Goal: Task Accomplishment & Management: Complete application form

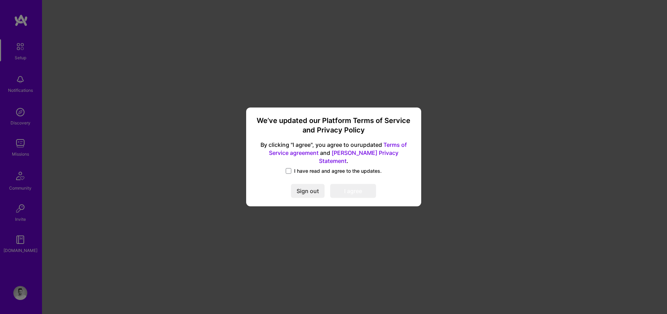
click at [305, 170] on div "I have read and agree to the updates." at bounding box center [333, 171] width 158 height 8
click at [301, 167] on span "I have read and agree to the updates." at bounding box center [338, 170] width 88 height 7
click at [0, 0] on input "I have read and agree to the updates." at bounding box center [0, 0] width 0 height 0
click at [354, 184] on button "I agree" at bounding box center [353, 191] width 46 height 14
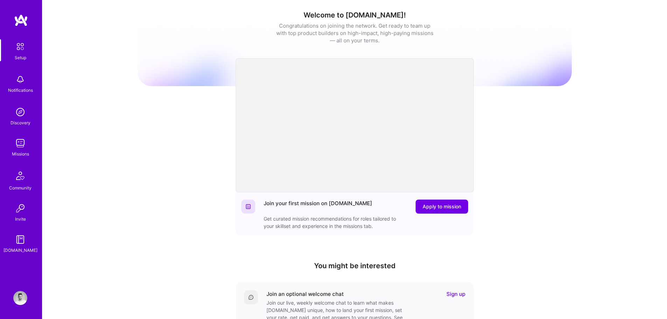
click at [24, 149] on img at bounding box center [20, 143] width 14 height 14
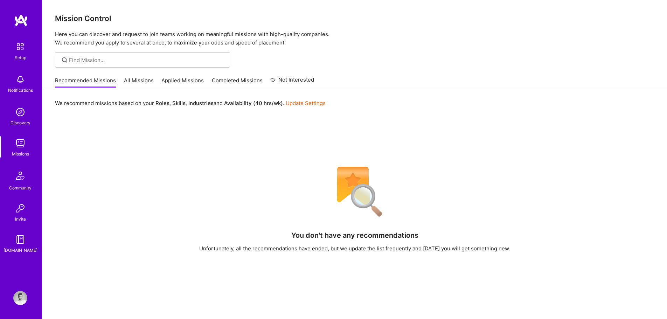
click at [20, 114] on img at bounding box center [20, 112] width 14 height 14
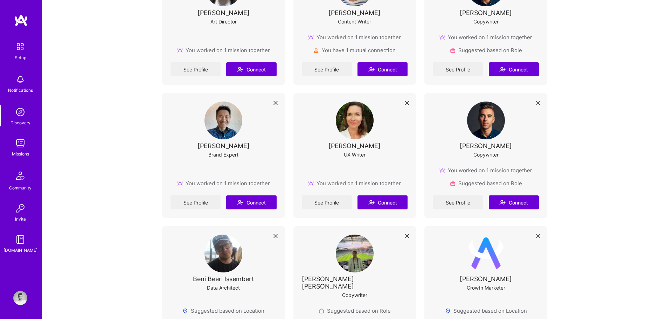
scroll to position [420, 0]
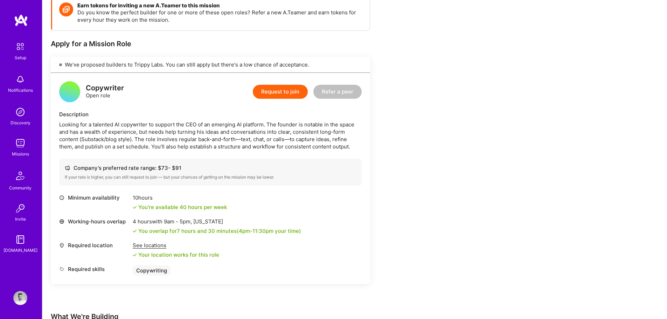
scroll to position [37, 0]
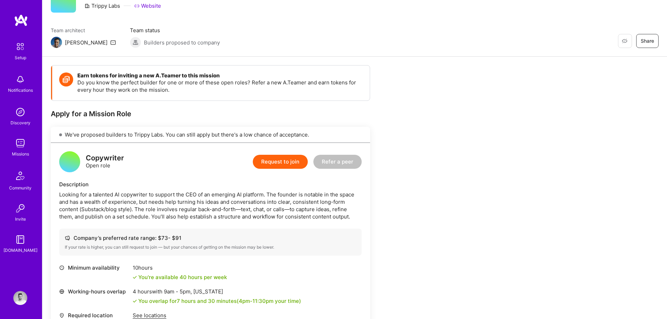
click at [293, 162] on button "Request to join" at bounding box center [280, 162] width 55 height 14
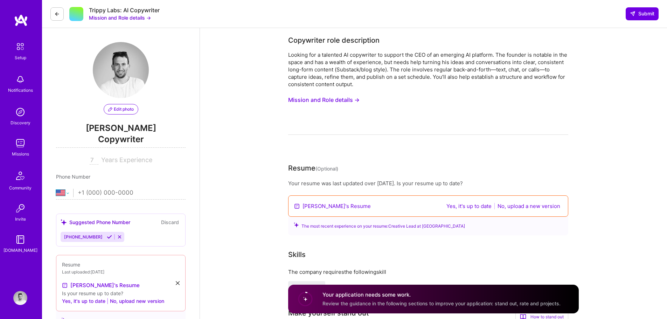
click at [68, 193] on select "Afghanistan Åland Islands Albania Algeria American Samoa Andorra Angola Anguill…" at bounding box center [64, 193] width 17 height 8
select select "IL"
click at [56, 189] on select "Afghanistan Åland Islands Albania Algeria American Samoa Andorra Angola Anguill…" at bounding box center [64, 193] width 17 height 8
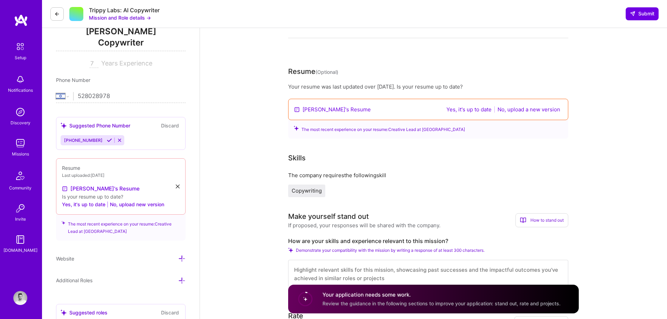
scroll to position [105, 0]
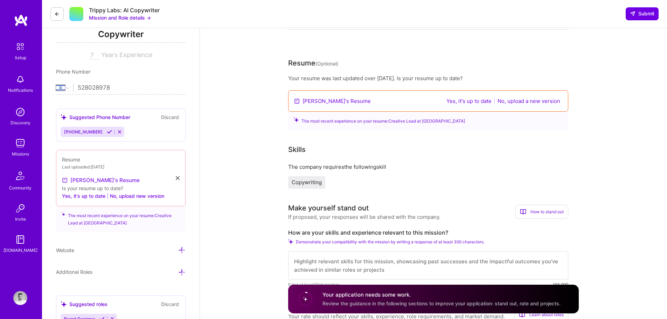
type input "528028978"
click at [95, 182] on link "[PERSON_NAME]'s Resume" at bounding box center [101, 180] width 78 height 8
click at [510, 103] on button "No, upload a new version" at bounding box center [528, 101] width 67 height 8
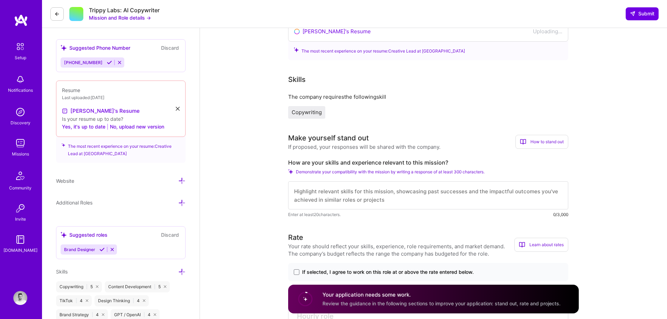
scroll to position [175, 0]
click at [343, 195] on textarea at bounding box center [428, 195] width 280 height 28
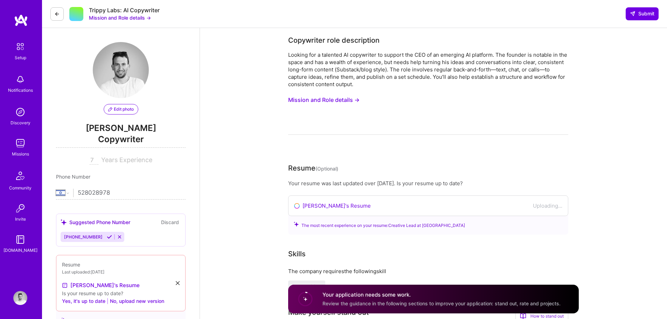
click at [338, 100] on button "Mission and Role details →" at bounding box center [323, 99] width 71 height 13
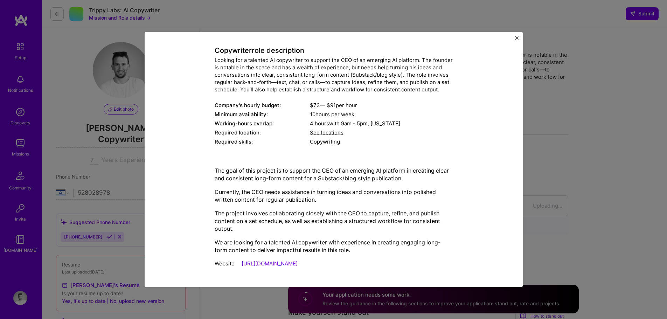
scroll to position [43, 0]
click at [285, 265] on link "[URL][DOMAIN_NAME]" at bounding box center [270, 263] width 56 height 7
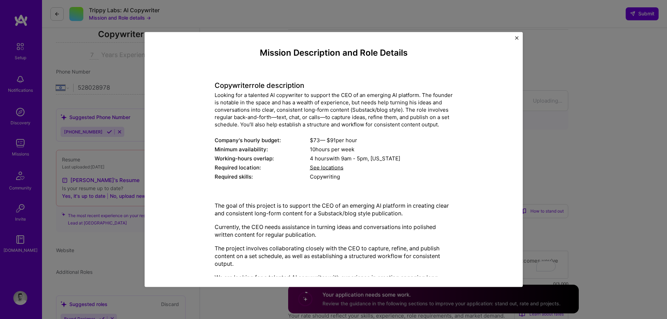
scroll to position [0, 0]
click at [517, 38] on img "Close" at bounding box center [517, 38] width 4 height 4
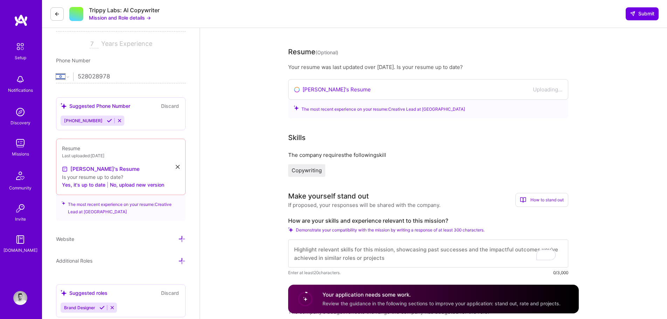
scroll to position [128, 0]
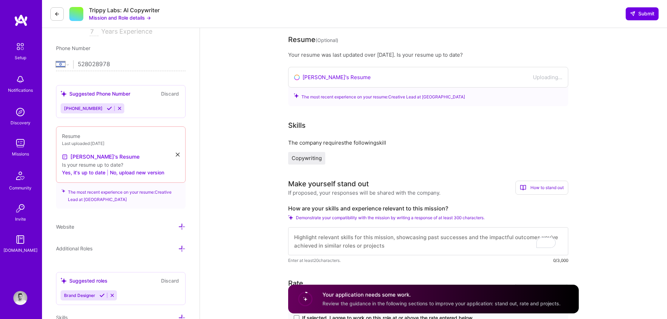
click at [395, 240] on textarea "To enrich screen reader interactions, please activate Accessibility in Grammarl…" at bounding box center [428, 241] width 280 height 28
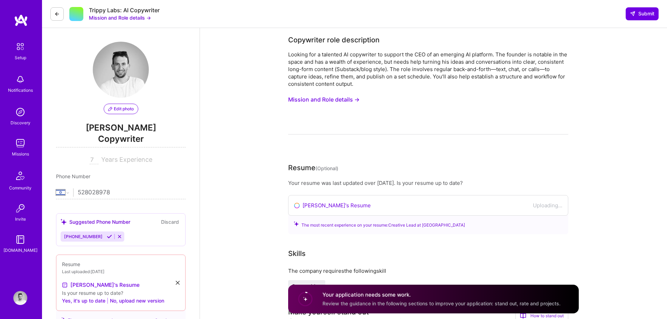
scroll to position [0, 0]
click at [343, 98] on button "Mission and Role details →" at bounding box center [323, 99] width 71 height 13
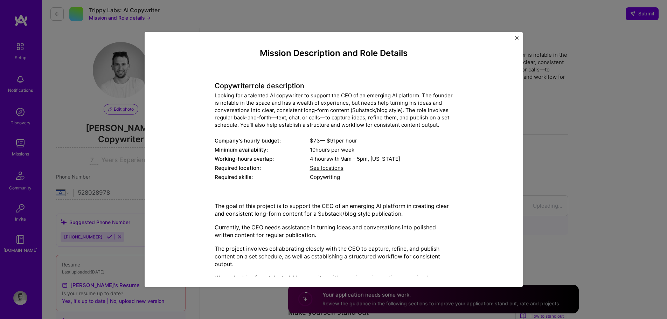
click at [516, 41] on button "Close" at bounding box center [517, 39] width 4 height 7
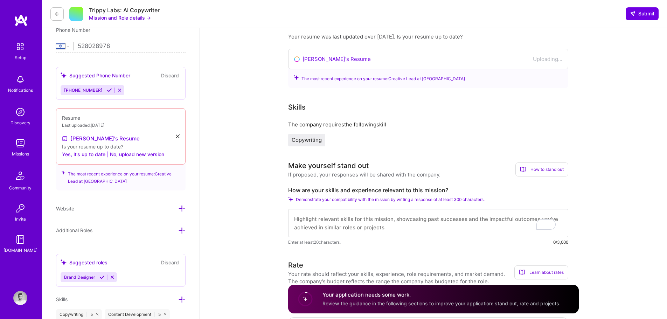
scroll to position [210, 0]
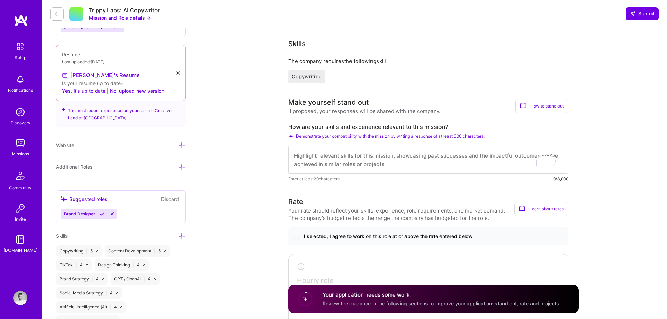
click at [437, 158] on textarea "To enrich screen reader interactions, please activate Accessibility in Grammarl…" at bounding box center [428, 160] width 280 height 28
click at [511, 160] on textarea "I'm a creative lead at eToro, with a lot of understanding in finance, including…" at bounding box center [428, 160] width 280 height 28
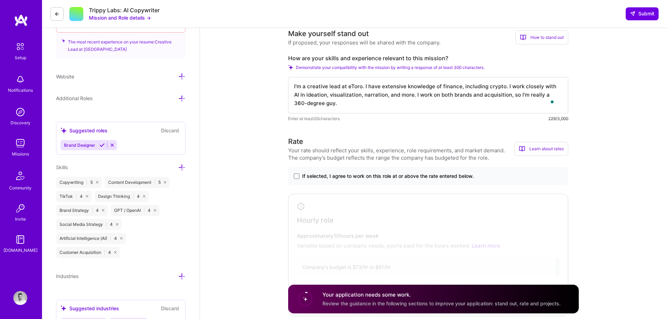
scroll to position [280, 0]
type textarea "I'm a creative lead at eToro. I have extensive knowledge of finance, including …"
click at [300, 172] on label "If selected, I agree to work on this role at or above the rate entered below." at bounding box center [428, 174] width 269 height 7
click at [0, 0] on input "If selected, I agree to work on this role at or above the rate entered below." at bounding box center [0, 0] width 0 height 0
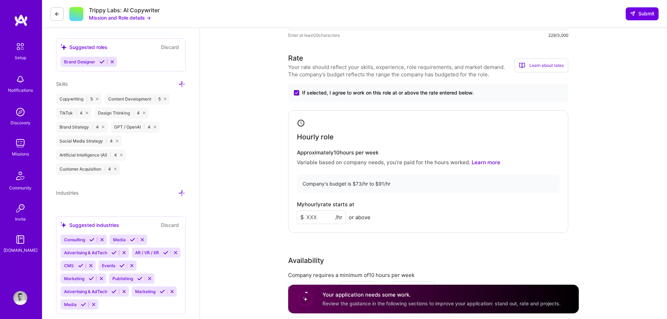
scroll to position [350, 0]
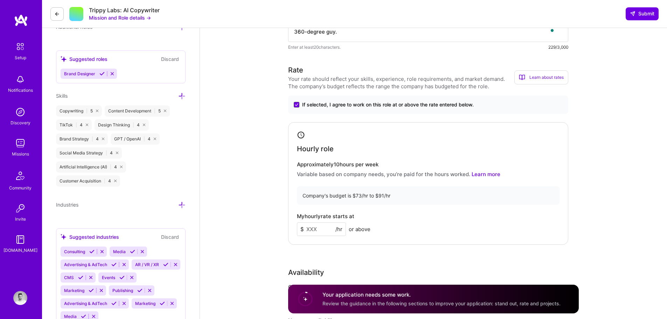
click at [298, 103] on span at bounding box center [297, 105] width 6 height 6
click at [0, 0] on input "If selected, I agree to work on this role at or above the rate entered below." at bounding box center [0, 0] width 0 height 0
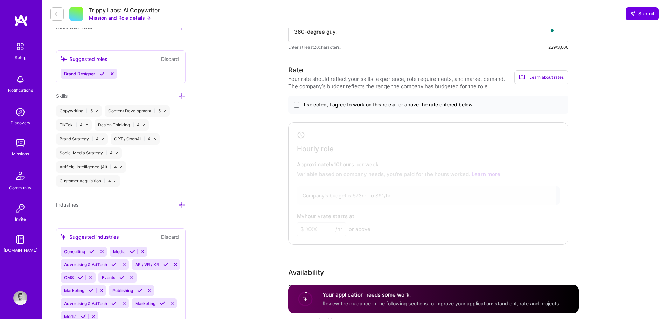
click at [308, 102] on span "If selected, I agree to work on this role at or above the rate entered below." at bounding box center [388, 104] width 172 height 7
click at [0, 0] on input "If selected, I agree to work on this role at or above the rate entered below." at bounding box center [0, 0] width 0 height 0
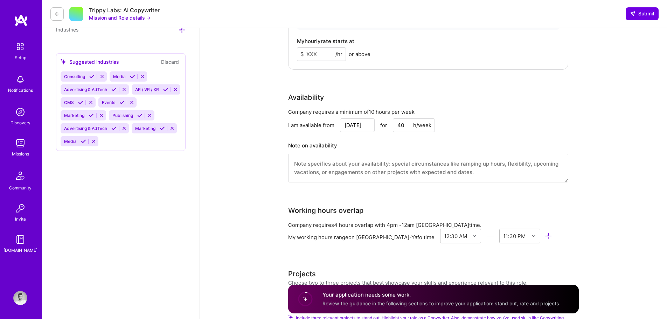
scroll to position [315, 0]
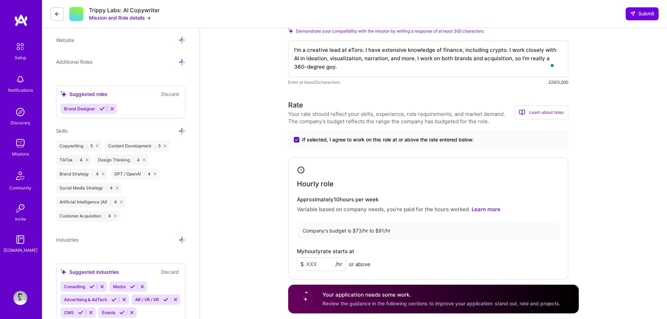
click at [298, 139] on icon at bounding box center [296, 140] width 3 height 2
click at [0, 0] on input "If selected, I agree to work on this role at or above the rate entered below." at bounding box center [0, 0] width 0 height 0
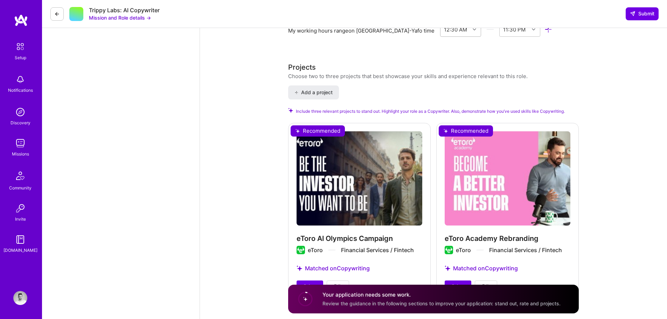
scroll to position [762, 0]
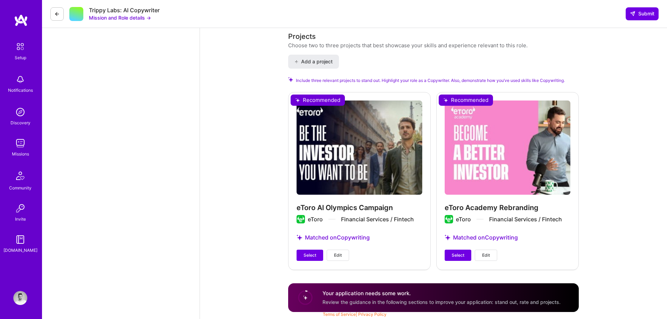
click at [606, 7] on div "Trippy Labs: AI Copywriter Mission and Role details → Submit" at bounding box center [354, 14] width 625 height 28
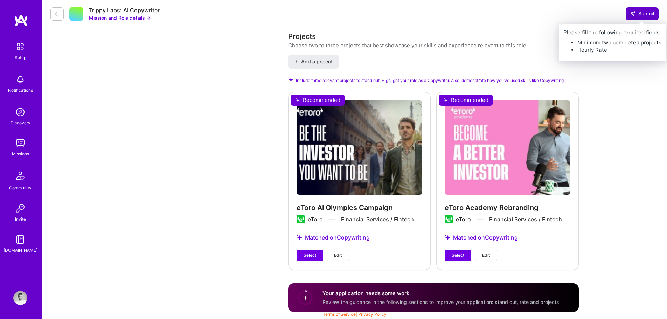
click at [606, 11] on span "Submit" at bounding box center [642, 13] width 25 height 7
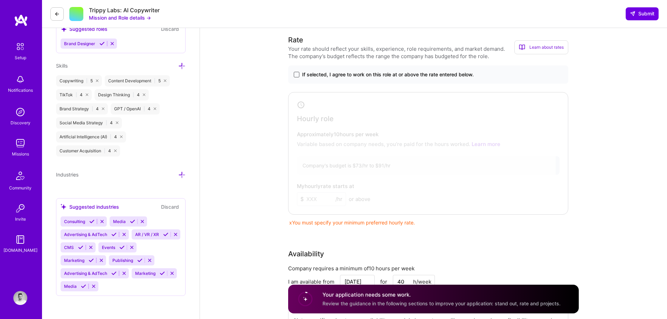
scroll to position [342, 0]
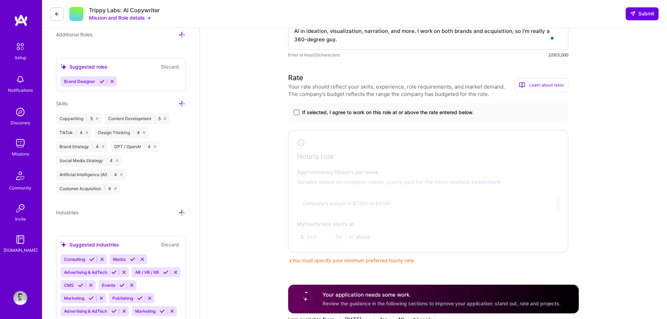
click at [295, 114] on span at bounding box center [297, 113] width 6 height 6
click at [0, 0] on input "If selected, I agree to work on this role at or above the rate entered below." at bounding box center [0, 0] width 0 height 0
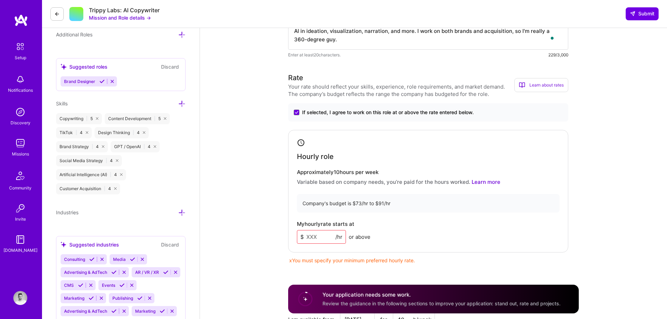
click at [329, 236] on input at bounding box center [321, 237] width 49 height 14
type input "90"
click at [407, 238] on div "My hourly rate starts at $ 90 /hr or above" at bounding box center [428, 232] width 263 height 23
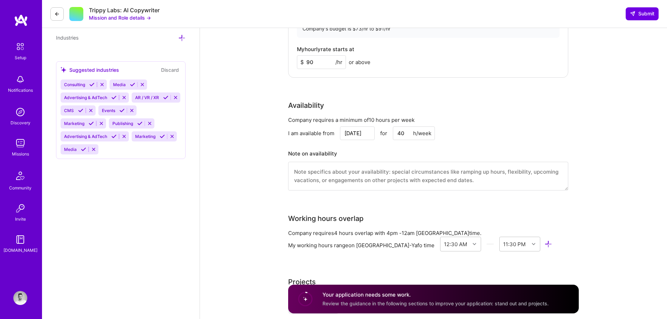
scroll to position [517, 0]
click at [442, 244] on div "12:30 AM" at bounding box center [460, 243] width 41 height 15
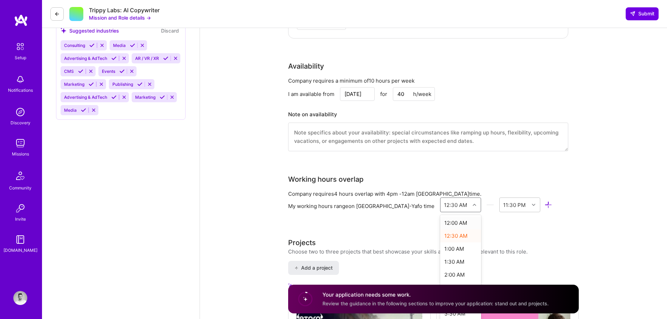
scroll to position [560, 0]
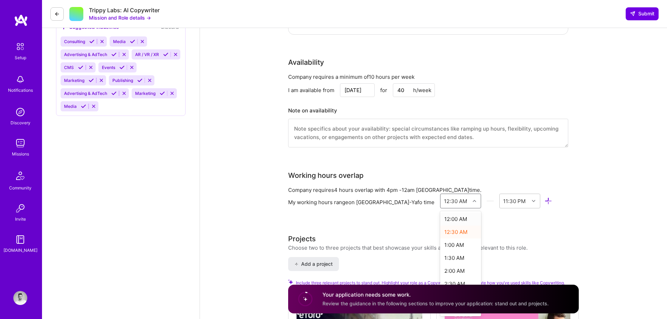
click at [472, 218] on div "Company requires 4 hours overlap with 4pm - 12am Jerusalem time. My working hou…" at bounding box center [428, 202] width 280 height 33
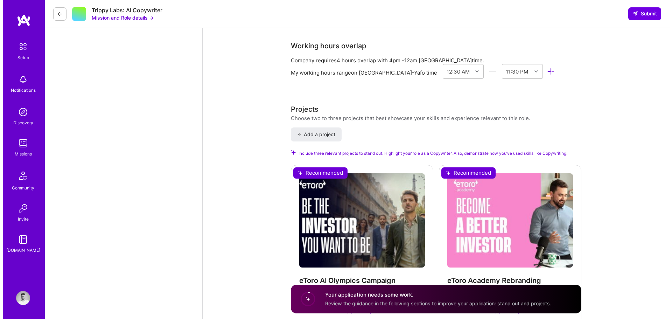
scroll to position [700, 0]
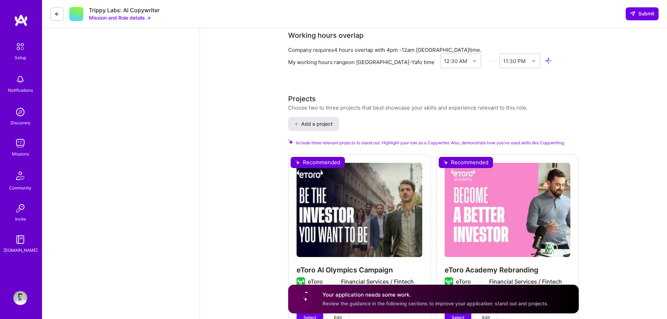
click at [316, 128] on button "Add a project" at bounding box center [313, 124] width 51 height 14
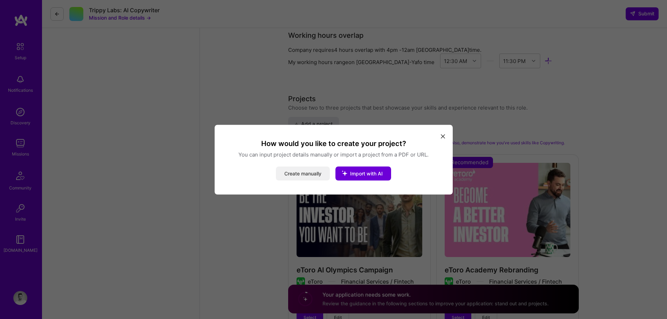
click at [315, 172] on button "Create manually" at bounding box center [303, 173] width 54 height 14
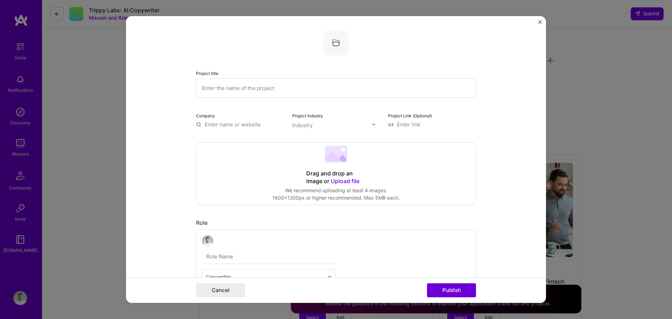
click at [287, 83] on input "text" at bounding box center [336, 87] width 280 height 19
type input "eToro Is Everywhere"
click at [210, 124] on input "text" at bounding box center [240, 124] width 88 height 7
click at [198, 126] on input "text" at bounding box center [240, 124] width 88 height 7
click at [201, 114] on label "Company" at bounding box center [205, 115] width 19 height 5
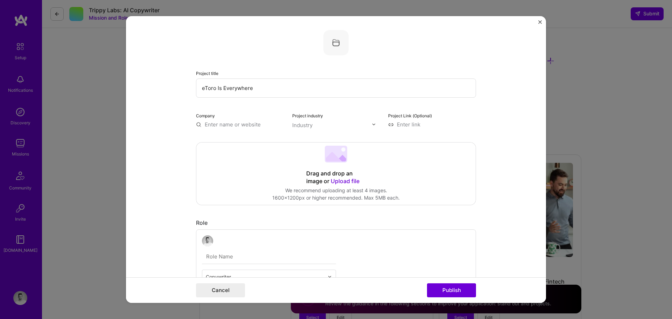
click at [212, 124] on input "text" at bounding box center [240, 124] width 88 height 7
type input "eToro"
click at [246, 141] on div "eToro etoro.com" at bounding box center [248, 142] width 105 height 20
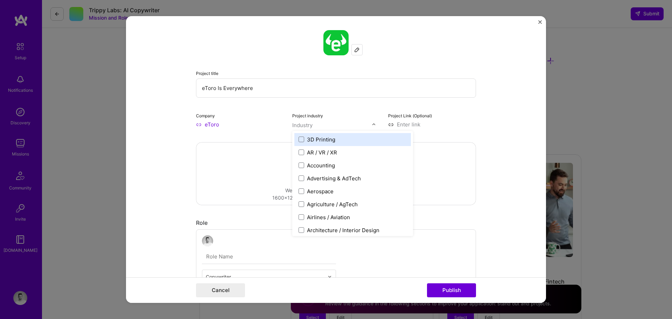
click at [322, 125] on input "text" at bounding box center [332, 124] width 80 height 7
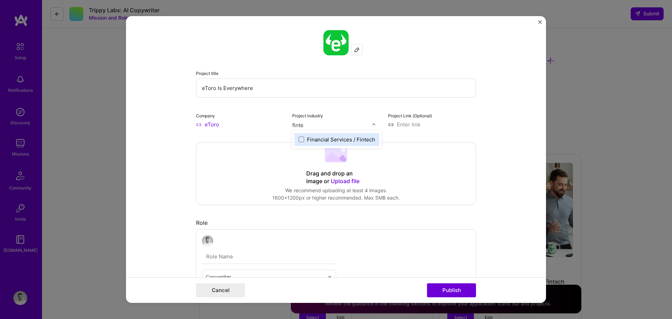
type input "fintec"
click at [302, 139] on label "Financial Services / Fintech" at bounding box center [337, 139] width 77 height 7
click at [406, 122] on input at bounding box center [432, 124] width 88 height 7
paste input "https://youtu.be/SBVOl7G0db8?si=tc-NDFSlyljPpgot"
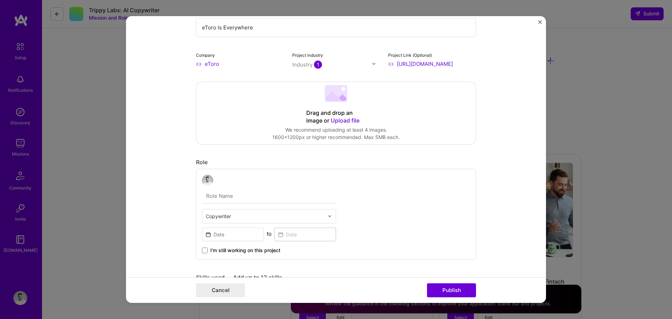
scroll to position [0, 0]
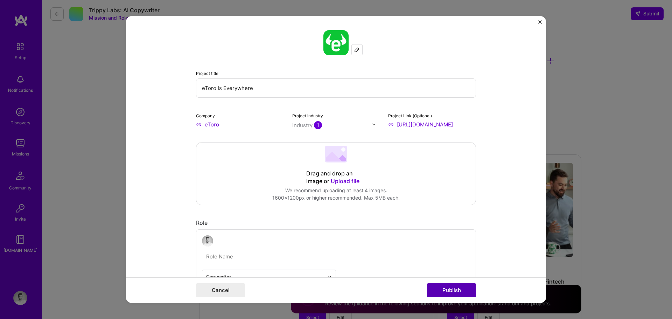
type input "https://youtu.be/SBVOl7G0db8?si=tc-NDFSlyljPpgot"
click at [458, 287] on button "Publish" at bounding box center [451, 290] width 49 height 14
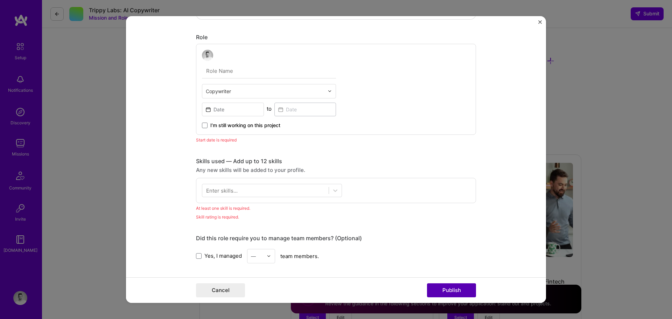
scroll to position [203, 0]
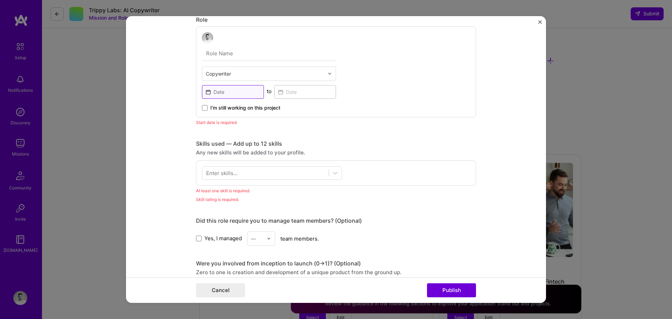
click at [238, 95] on input at bounding box center [233, 92] width 62 height 14
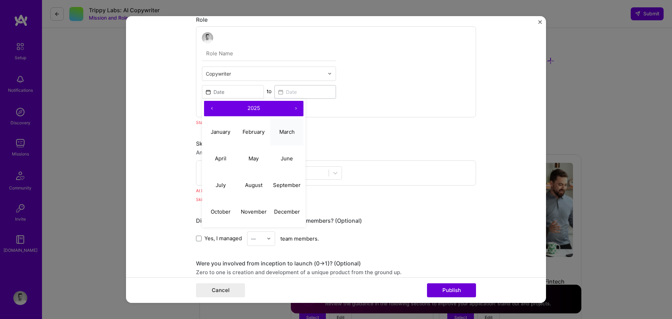
click at [282, 133] on abbr "March" at bounding box center [286, 131] width 15 height 7
type input "Mar, 2025"
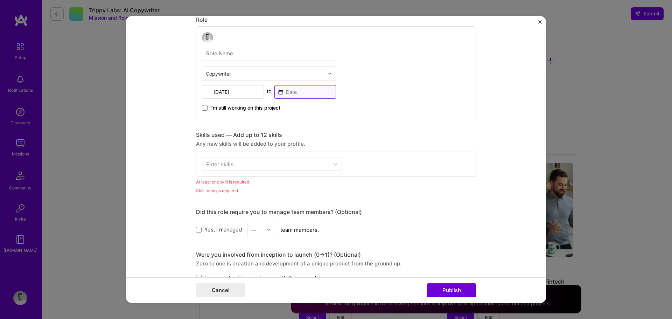
click at [295, 88] on input at bounding box center [305, 92] width 62 height 14
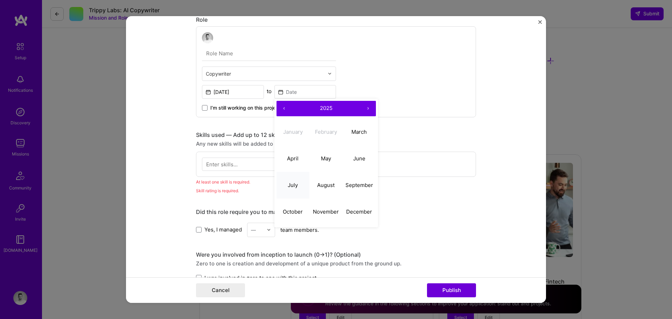
click at [288, 182] on abbr "July" at bounding box center [293, 185] width 10 height 7
type input "Jul, 2025"
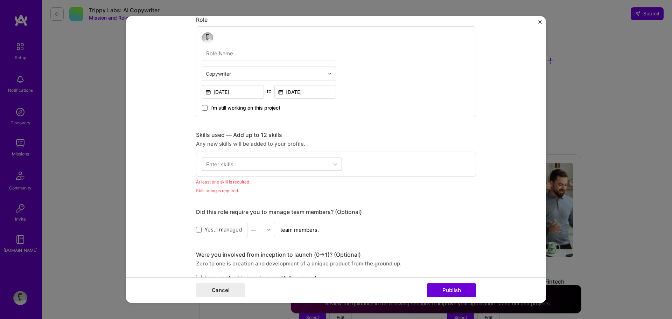
click at [314, 162] on div at bounding box center [265, 164] width 126 height 12
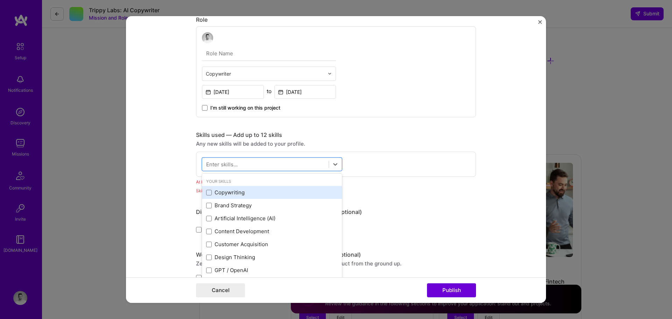
click at [276, 190] on div "Copywriting" at bounding box center [272, 192] width 132 height 7
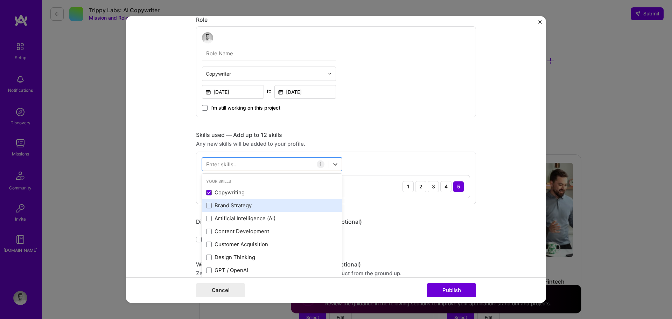
click at [260, 204] on div "Brand Strategy" at bounding box center [272, 205] width 132 height 7
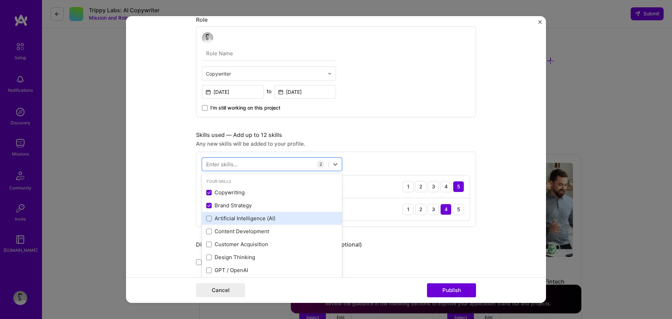
click at [264, 219] on div "Artificial Intelligence (AI)" at bounding box center [272, 218] width 132 height 7
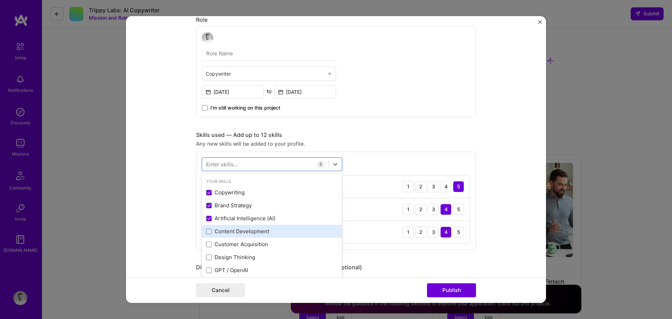
click at [276, 230] on div "Content Development" at bounding box center [272, 231] width 132 height 7
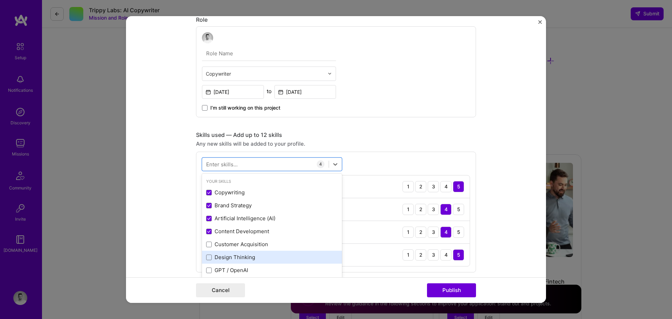
click at [272, 255] on div "Design Thinking" at bounding box center [272, 256] width 132 height 7
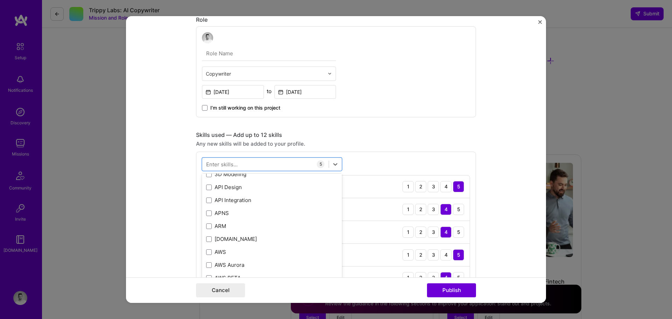
scroll to position [175, 0]
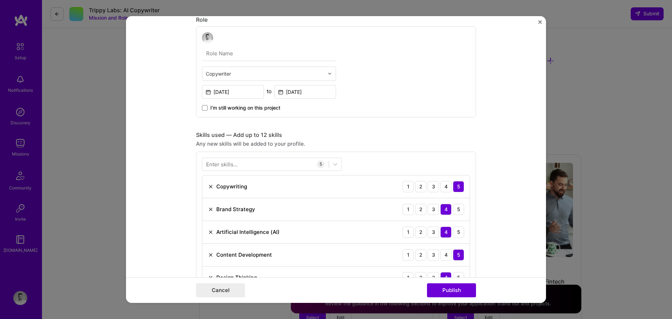
click at [509, 242] on form "Project title eToro Is Everywhere Company eToro Project industry Industry 1 Pro…" at bounding box center [336, 159] width 420 height 287
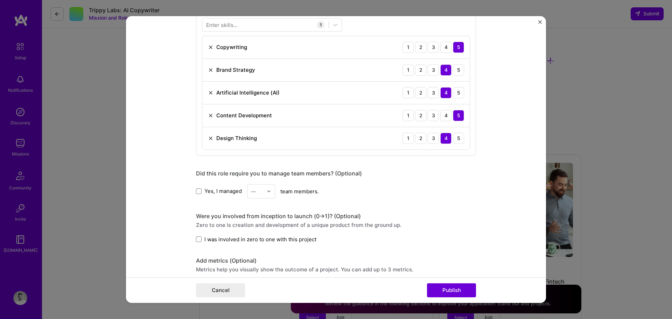
scroll to position [343, 0]
click at [222, 238] on span "I was involved in zero to one with this project" at bounding box center [260, 238] width 112 height 7
click at [0, 0] on input "I was involved in zero to one with this project" at bounding box center [0, 0] width 0 height 0
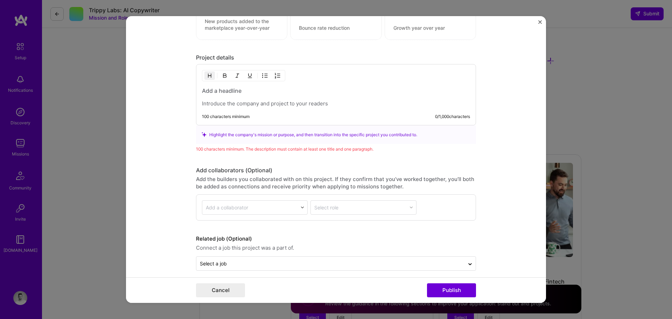
scroll to position [642, 0]
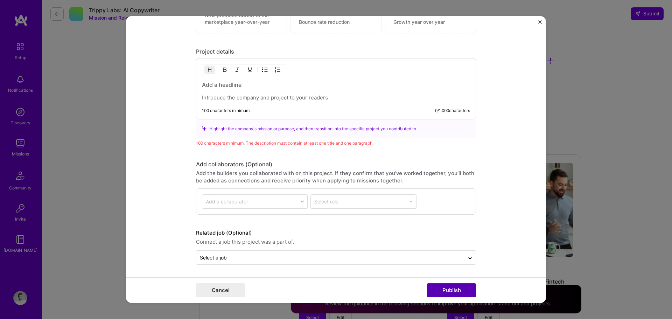
click at [457, 287] on button "Publish" at bounding box center [451, 290] width 49 height 14
click at [300, 96] on p at bounding box center [336, 97] width 268 height 7
click at [268, 90] on div "eToro's" at bounding box center [336, 91] width 268 height 20
click at [265, 88] on h3 "To enrich screen reader interactions, please activate Accessibility in Grammarl…" at bounding box center [336, 85] width 268 height 8
drag, startPoint x: 217, startPoint y: 98, endPoint x: 199, endPoint y: 96, distance: 18.3
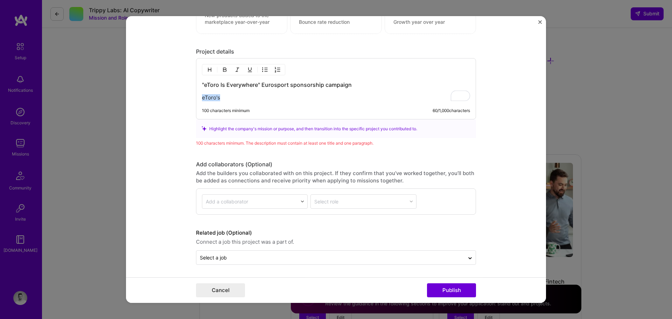
click at [202, 96] on p "eToro's" at bounding box center [336, 97] width 268 height 7
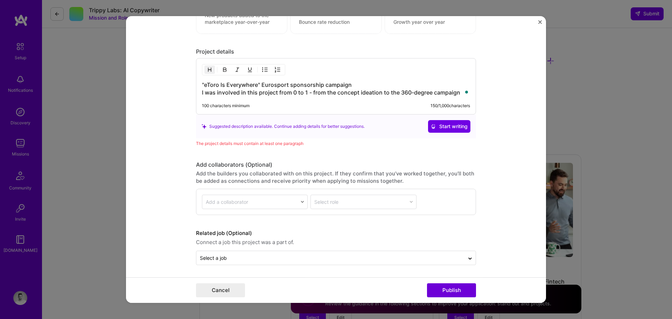
scroll to position [643, 0]
click at [461, 289] on button "Publish" at bounding box center [451, 290] width 49 height 14
click at [289, 107] on div "100 characters minimum 150 / 1,000 characters" at bounding box center [336, 106] width 268 height 6
click at [281, 98] on div ""eToro Is Everywhere" Eurosport sponsorship campaign I was involved in this pro…" at bounding box center [336, 86] width 280 height 56
click at [292, 92] on h3 ""eToro Is Everywhere" Eurosport sponsorship campaign I was involved in this pro…" at bounding box center [336, 88] width 268 height 15
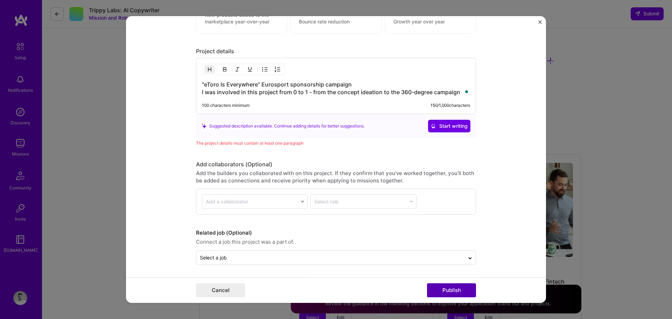
click at [463, 288] on button "Publish" at bounding box center [451, 290] width 49 height 14
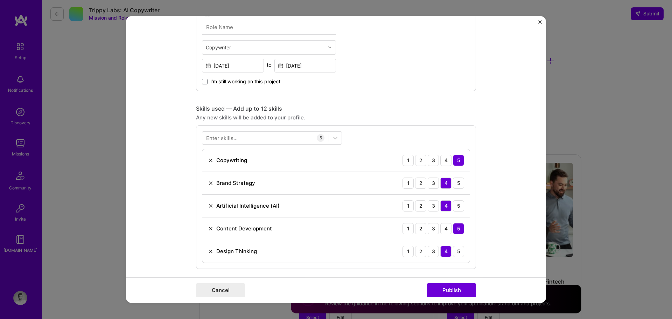
scroll to position [245, 0]
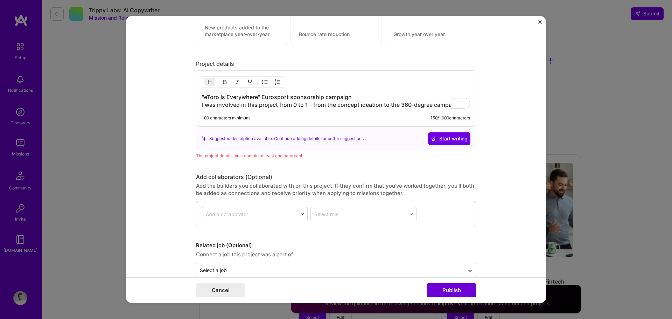
click at [398, 104] on h3 ""eToro Is Everywhere" Eurosport sponsorship campaign I was involved in this pro…" at bounding box center [336, 100] width 268 height 15
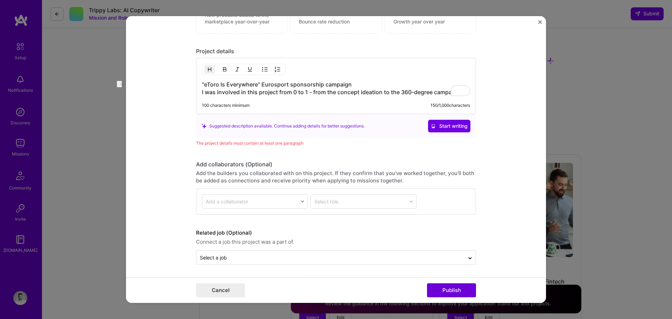
drag, startPoint x: 400, startPoint y: 94, endPoint x: 531, endPoint y: 90, distance: 131.7
click at [531, 90] on form "Project title eToro Is Everywhere Company eToro Project industry Industry 1 Pro…" at bounding box center [336, 159] width 420 height 287
click at [460, 119] on div "Suggested description available. Continue adding details for better suggestions…" at bounding box center [336, 126] width 280 height 24
click at [460, 125] on span "Start writing" at bounding box center [449, 126] width 37 height 7
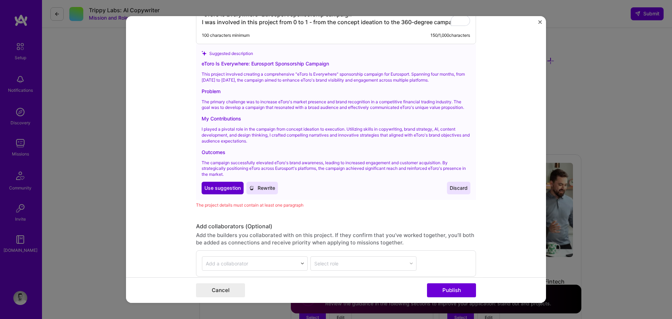
click at [216, 188] on span "Use suggestion" at bounding box center [222, 187] width 36 height 7
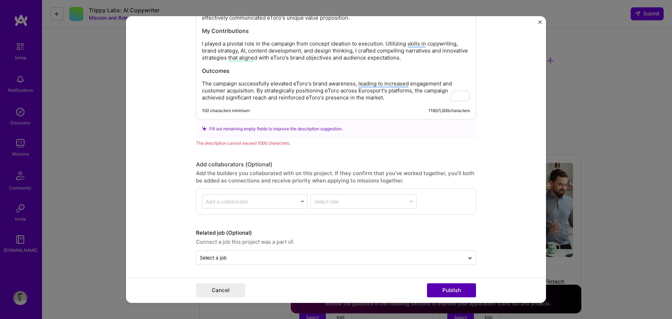
click at [454, 288] on button "Publish" at bounding box center [451, 290] width 49 height 14
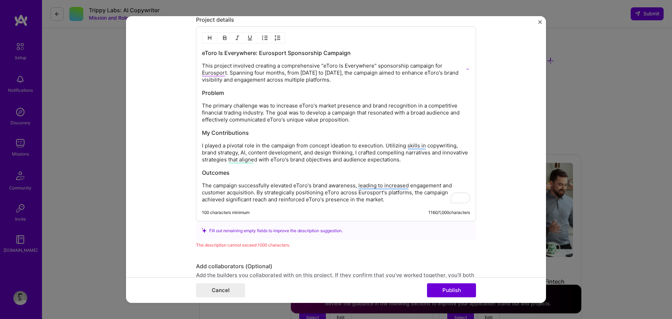
click at [335, 135] on h3 "My Contributions" at bounding box center [336, 133] width 268 height 8
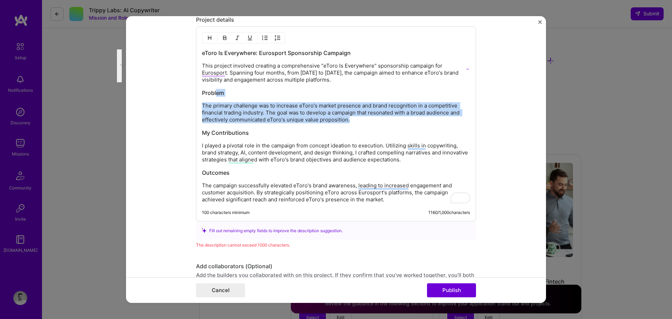
drag, startPoint x: 366, startPoint y: 120, endPoint x: 213, endPoint y: 93, distance: 155.4
click at [213, 93] on div "eToro Is Everywhere: Eurosport Sponsorship Campaign This project involved creat…" at bounding box center [336, 126] width 268 height 154
click at [213, 95] on h3 "Problem" at bounding box center [336, 93] width 268 height 8
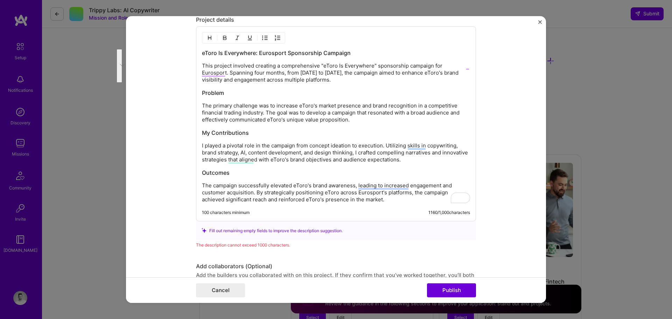
click at [202, 92] on h3 "Problem" at bounding box center [336, 93] width 268 height 8
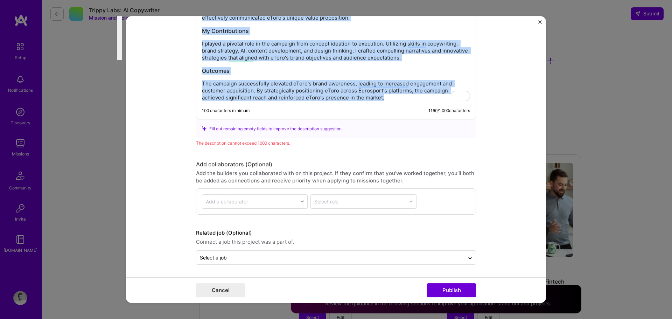
drag, startPoint x: 201, startPoint y: 93, endPoint x: 434, endPoint y: 98, distance: 233.9
click at [434, 98] on div "eToro Is Everywhere: Eurosport Sponsorship Campaign This project involved creat…" at bounding box center [336, 24] width 268 height 154
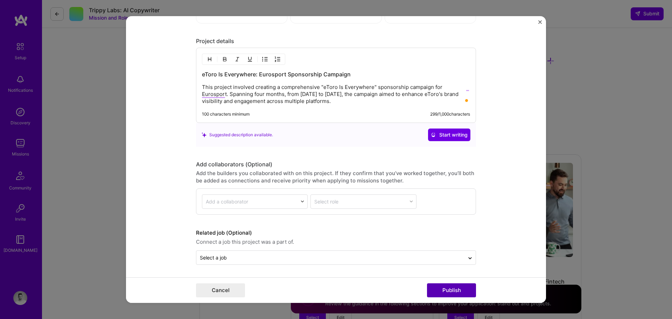
click at [458, 289] on button "Publish" at bounding box center [451, 290] width 49 height 14
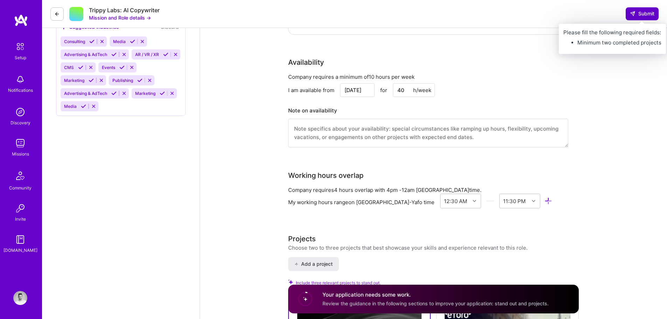
click at [606, 11] on span "Submit" at bounding box center [642, 13] width 25 height 7
click at [606, 13] on span "Submit" at bounding box center [642, 13] width 25 height 7
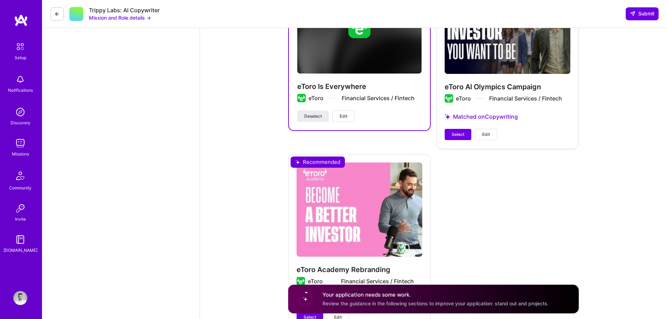
scroll to position [875, 0]
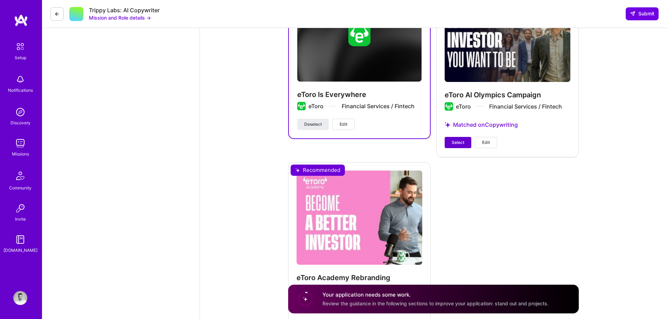
click at [462, 140] on span "Select" at bounding box center [458, 142] width 13 height 6
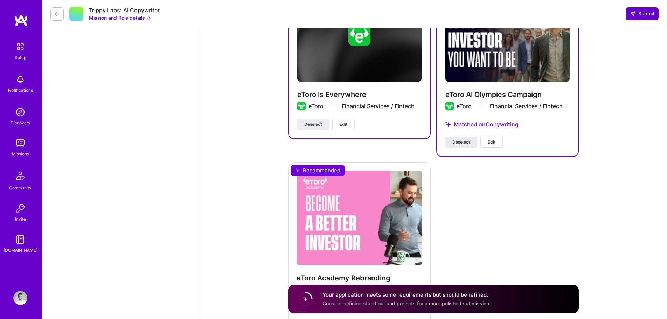
click at [606, 15] on span "Submit" at bounding box center [642, 13] width 25 height 7
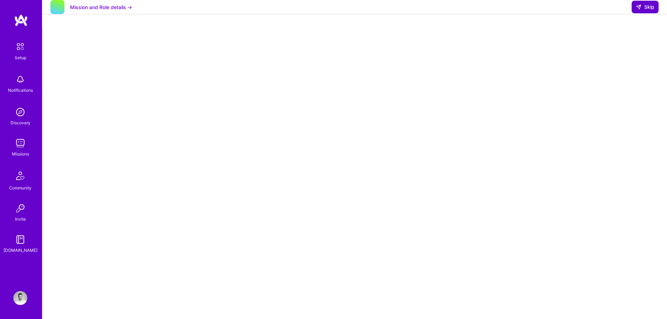
click at [606, 11] on span "Skip" at bounding box center [645, 7] width 19 height 7
select select "IL"
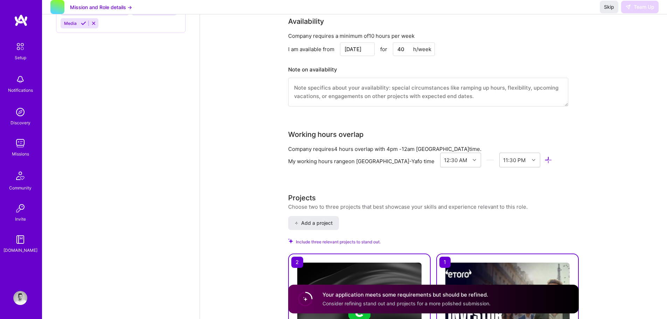
scroll to position [665, 0]
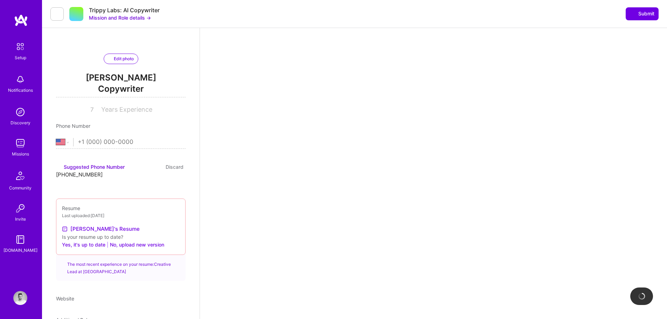
select select "US"
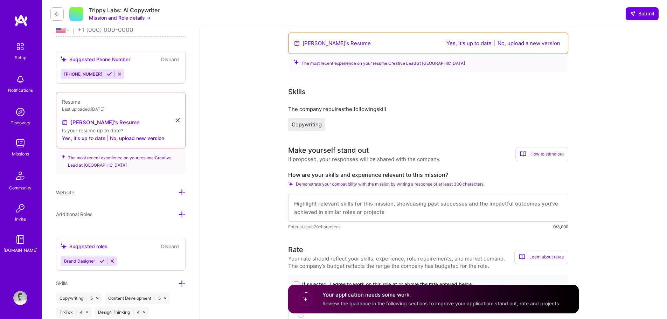
scroll to position [175, 0]
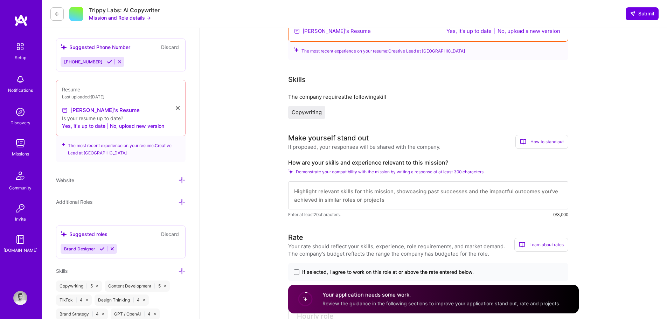
click at [363, 195] on textarea at bounding box center [428, 195] width 280 height 28
type textarea "I"
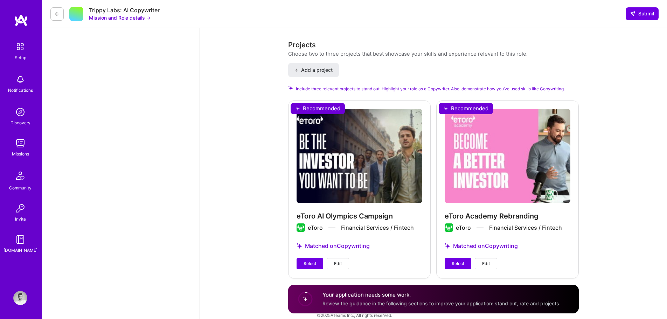
scroll to position [755, 0]
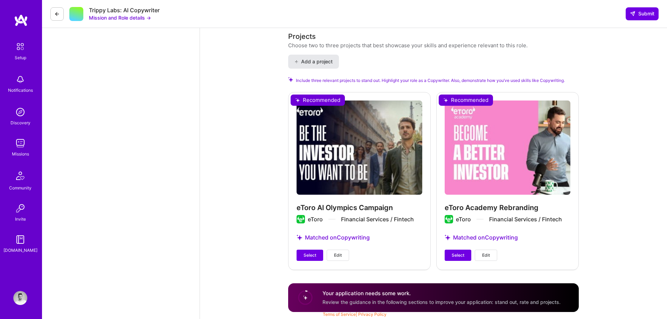
click at [322, 63] on span "Add a project" at bounding box center [313, 61] width 38 height 7
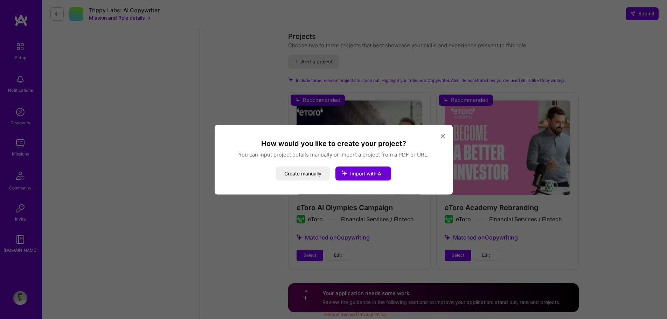
click at [442, 136] on icon "modal" at bounding box center [443, 136] width 4 height 4
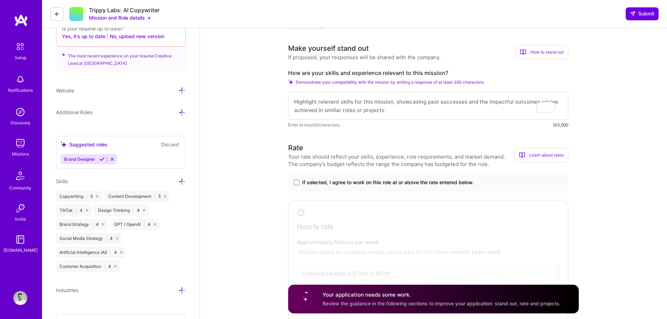
scroll to position [20, 0]
